Goal: Find specific page/section: Find specific page/section

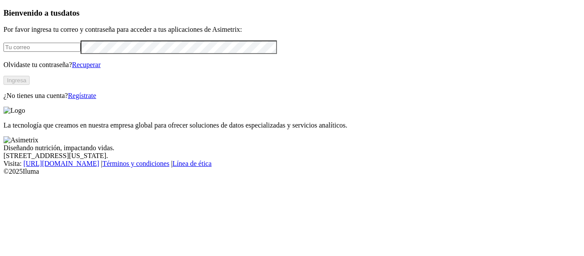
type input "[PERSON_NAME][EMAIL_ADDRESS][PERSON_NAME][DOMAIN_NAME]"
click at [30, 85] on button "Ingresa" at bounding box center [16, 80] width 26 height 9
